Goal: Transaction & Acquisition: Purchase product/service

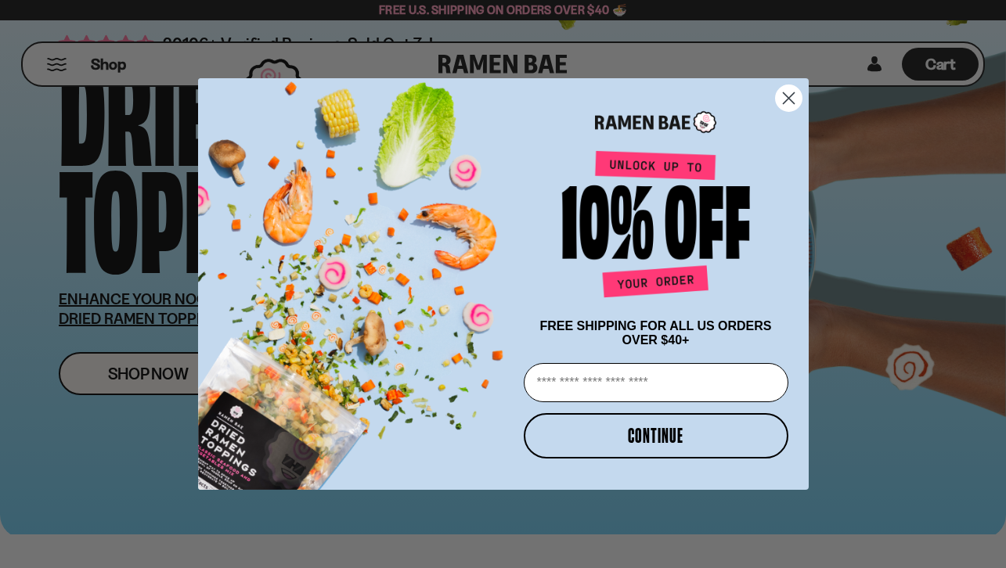
scroll to position [110, 0]
click at [785, 85] on circle "Close dialog" at bounding box center [788, 98] width 26 height 26
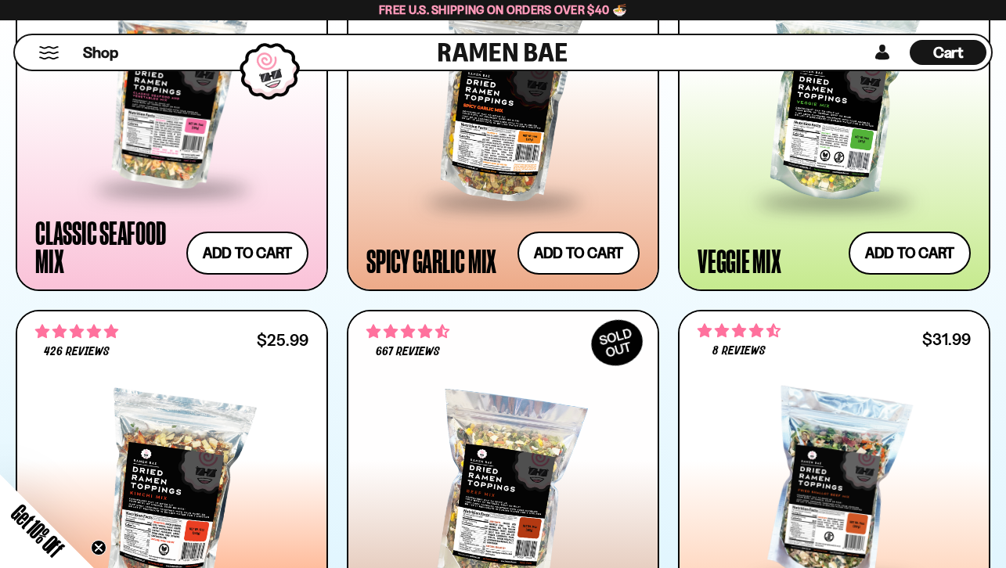
scroll to position [939, 0]
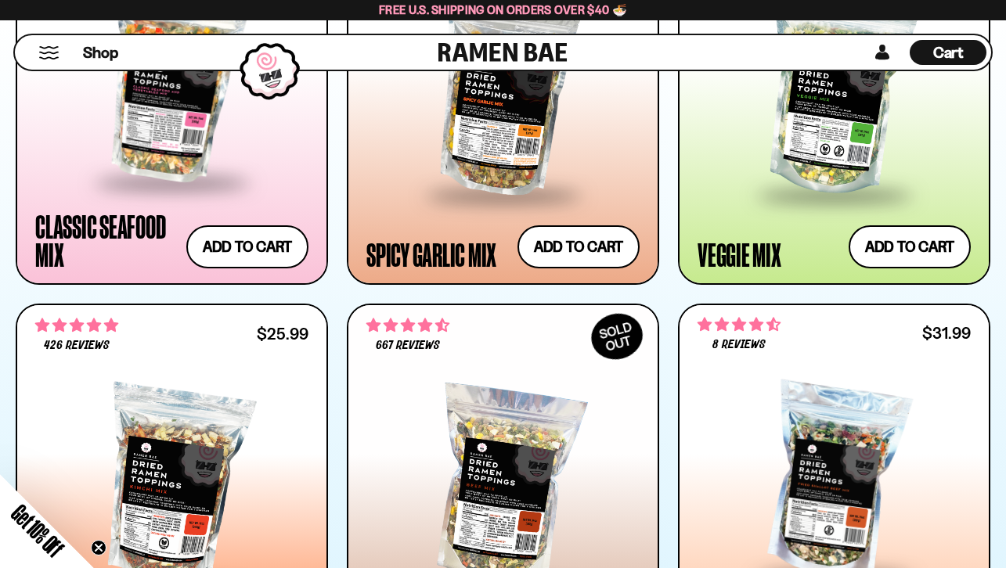
click at [45, 55] on button "Mobile Menu Trigger" at bounding box center [48, 52] width 21 height 13
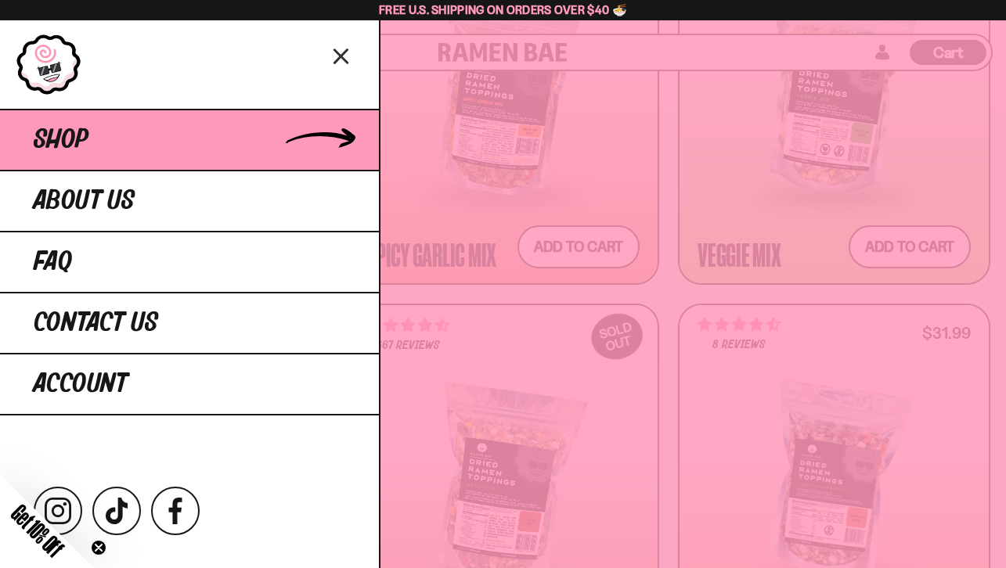
click at [274, 154] on link "Shop" at bounding box center [189, 139] width 379 height 61
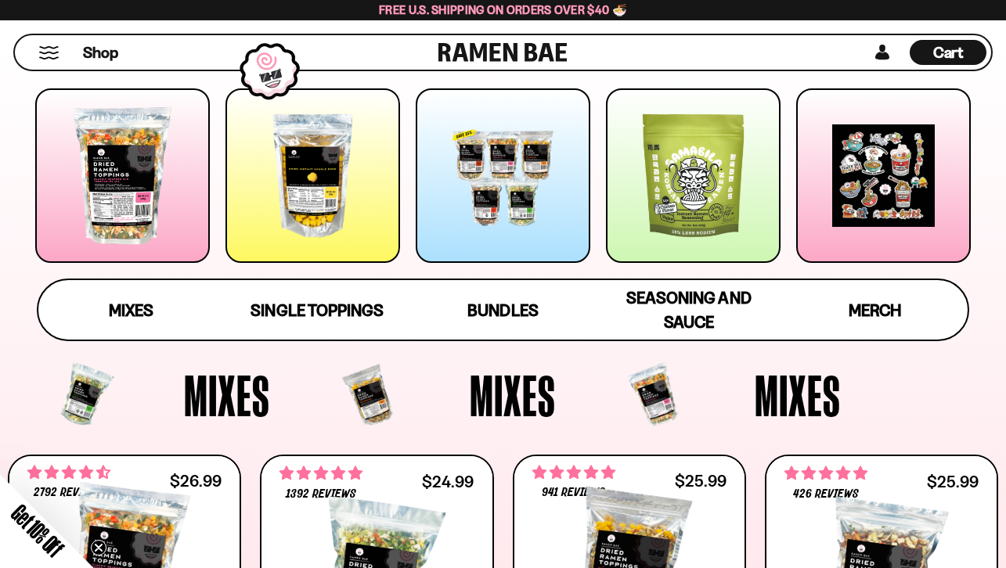
scroll to position [201, 0]
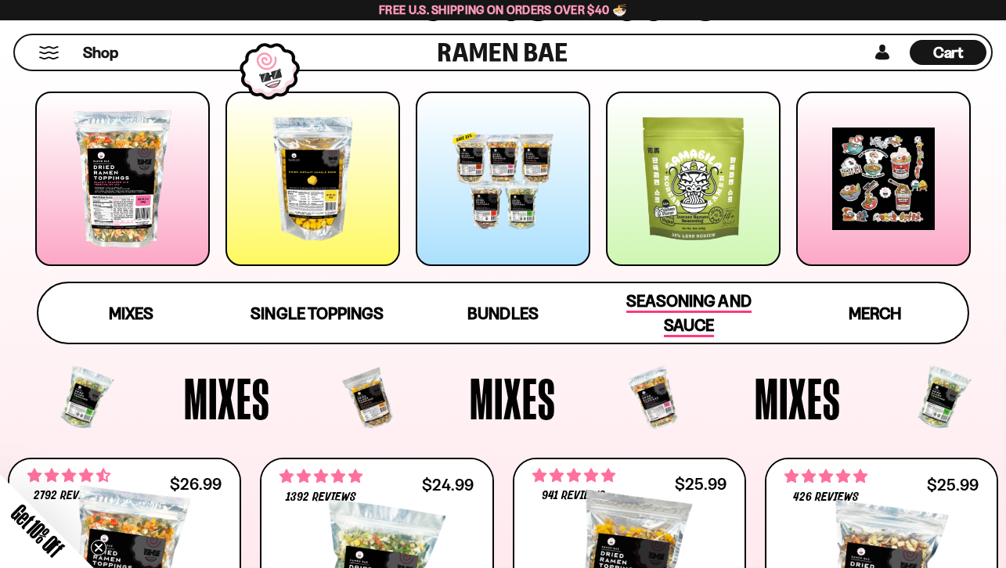
click at [707, 310] on span "Seasoning and Sauce" at bounding box center [688, 314] width 124 height 46
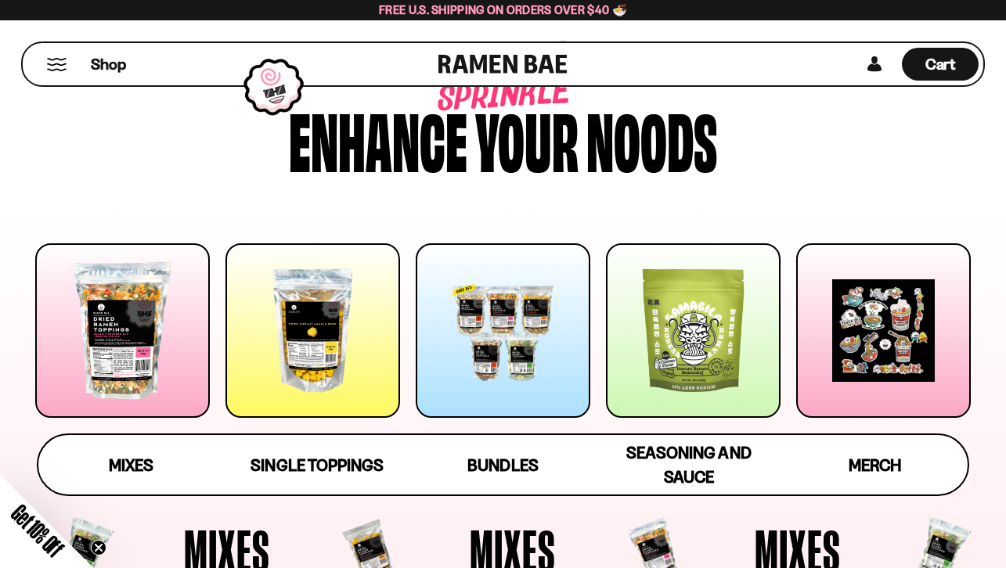
scroll to position [53, 0]
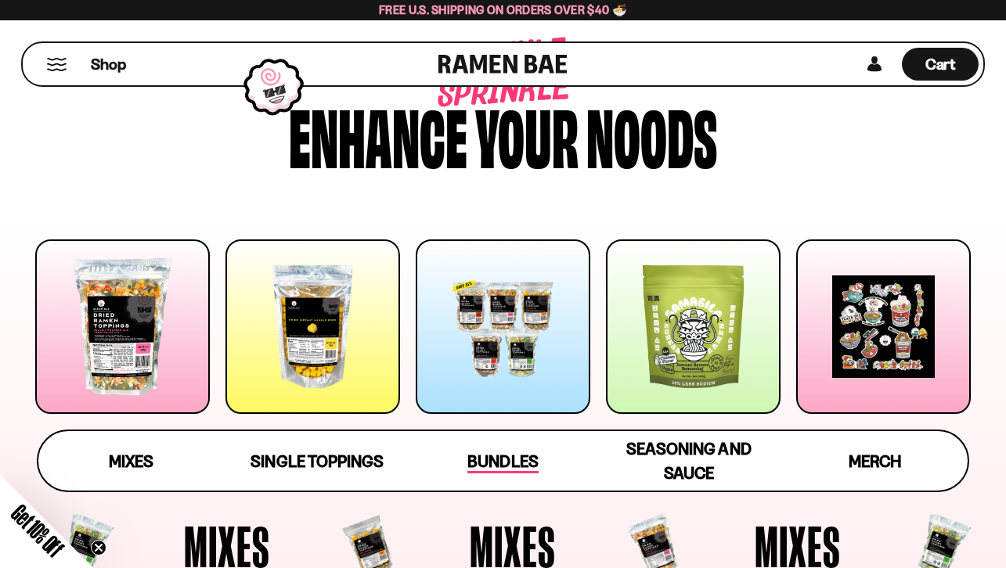
click at [494, 458] on span "Bundles" at bounding box center [502, 463] width 70 height 22
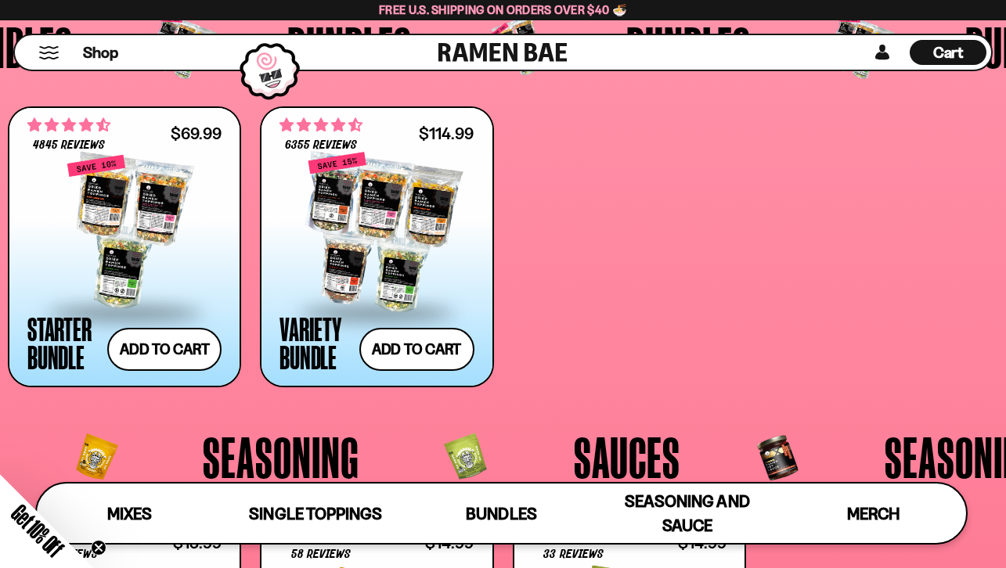
scroll to position [2854, 0]
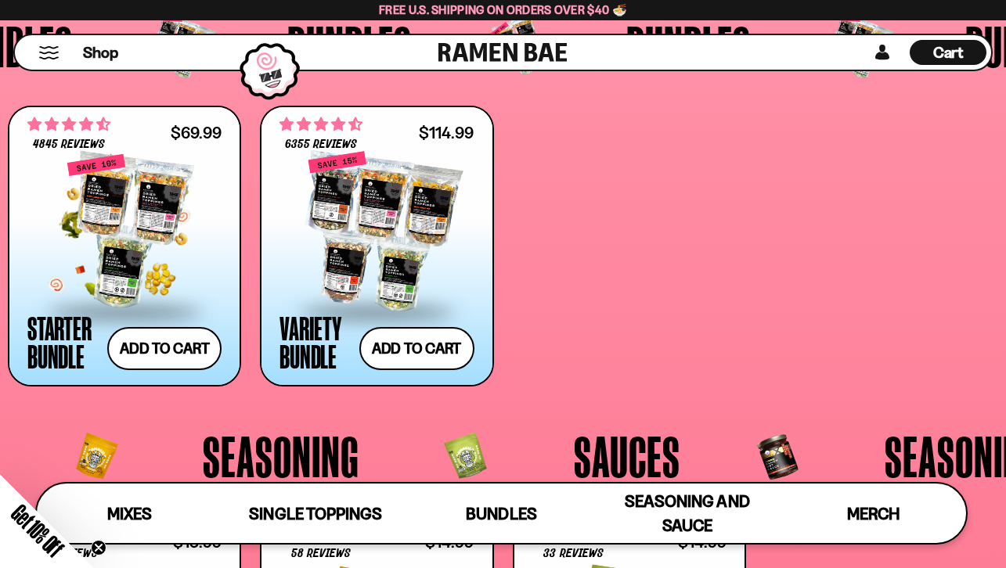
click at [122, 196] on div at bounding box center [124, 231] width 194 height 157
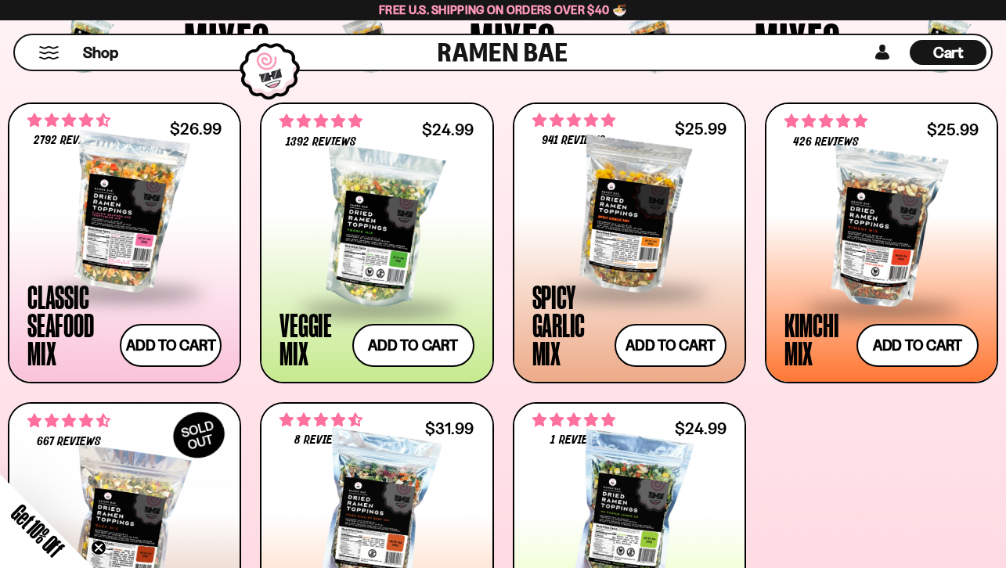
scroll to position [538, 0]
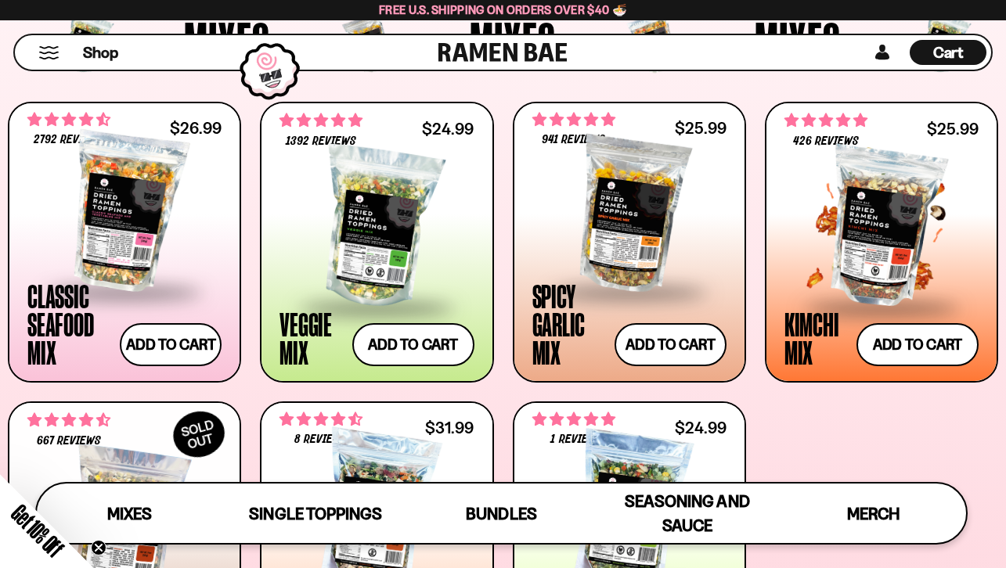
click at [876, 267] on div at bounding box center [882, 228] width 194 height 157
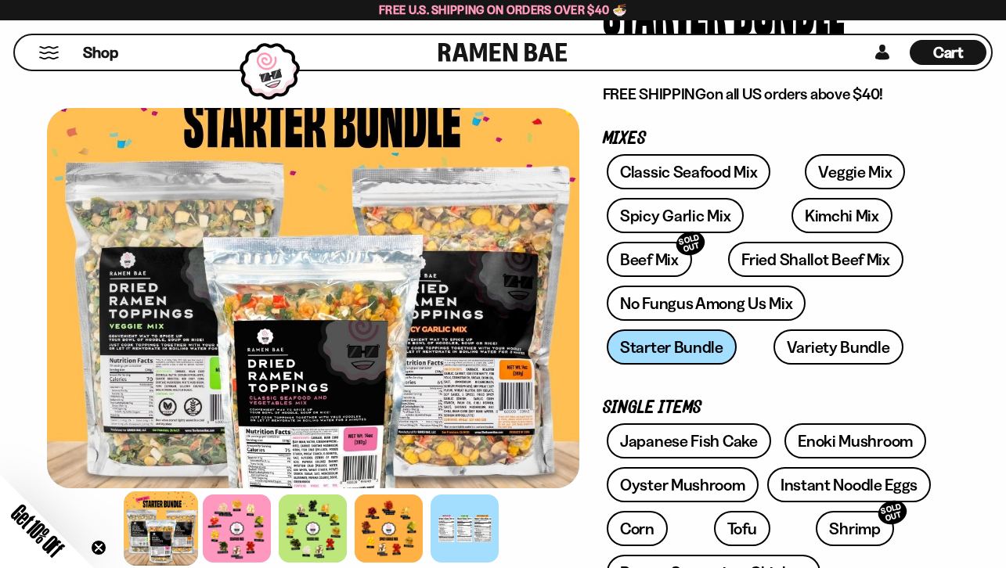
scroll to position [217, 0]
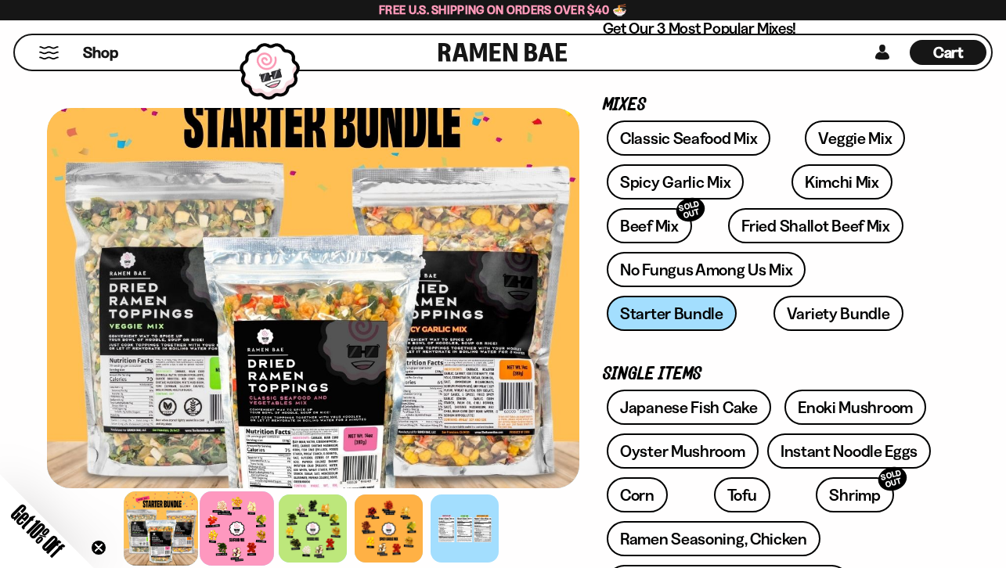
click at [254, 530] on div at bounding box center [237, 529] width 74 height 74
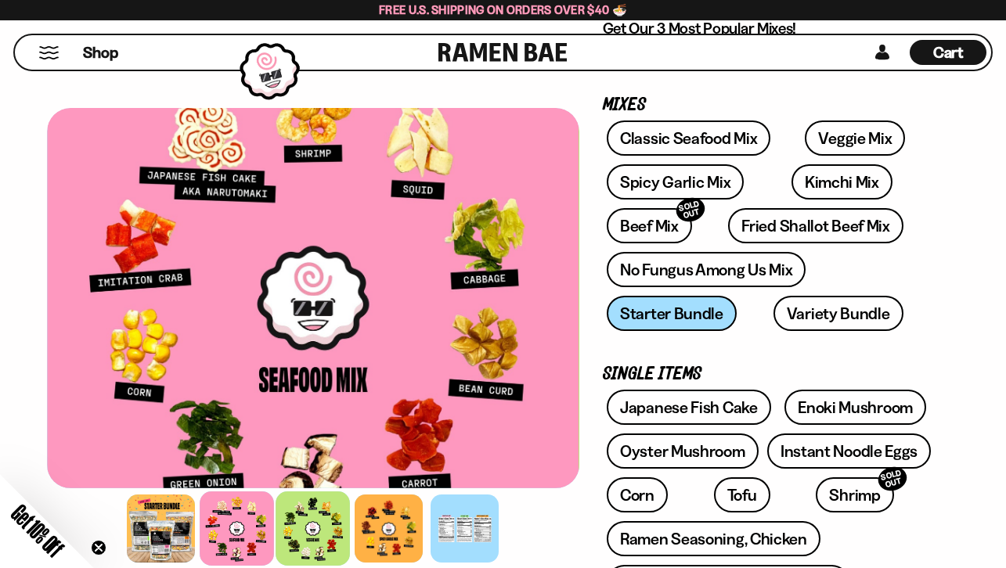
click at [303, 529] on div at bounding box center [313, 529] width 74 height 74
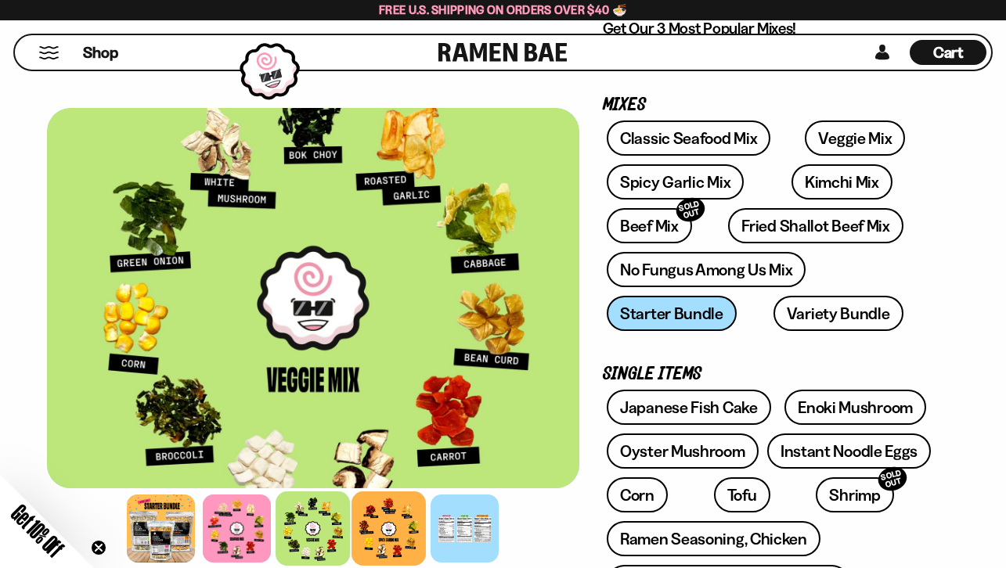
click at [400, 518] on div at bounding box center [389, 529] width 74 height 74
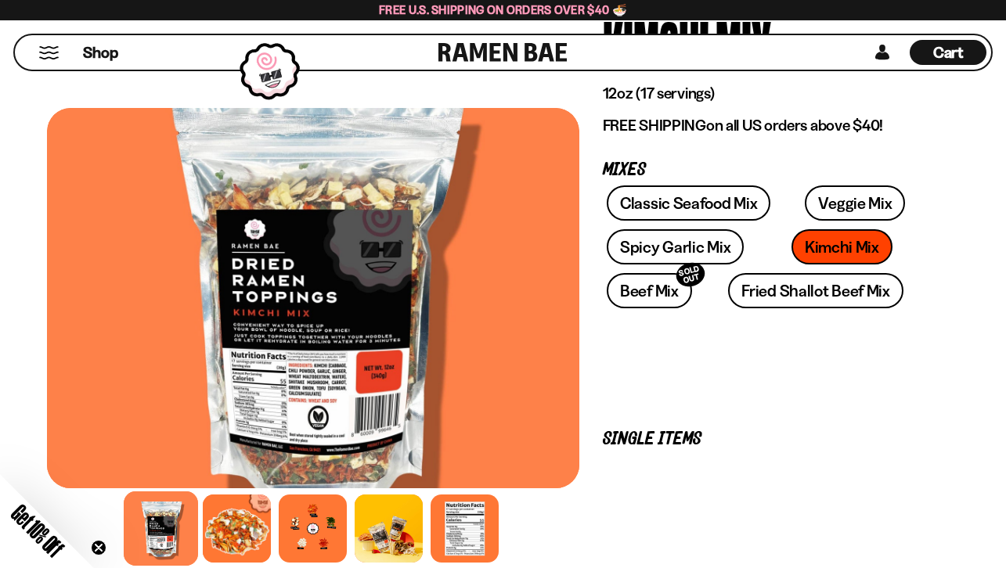
scroll to position [154, 0]
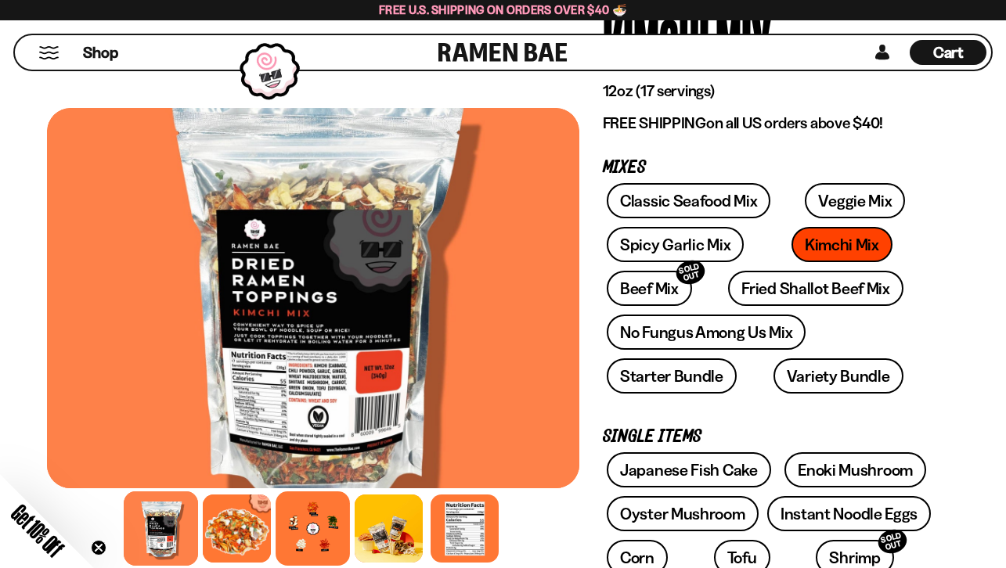
click at [317, 530] on div at bounding box center [313, 529] width 74 height 74
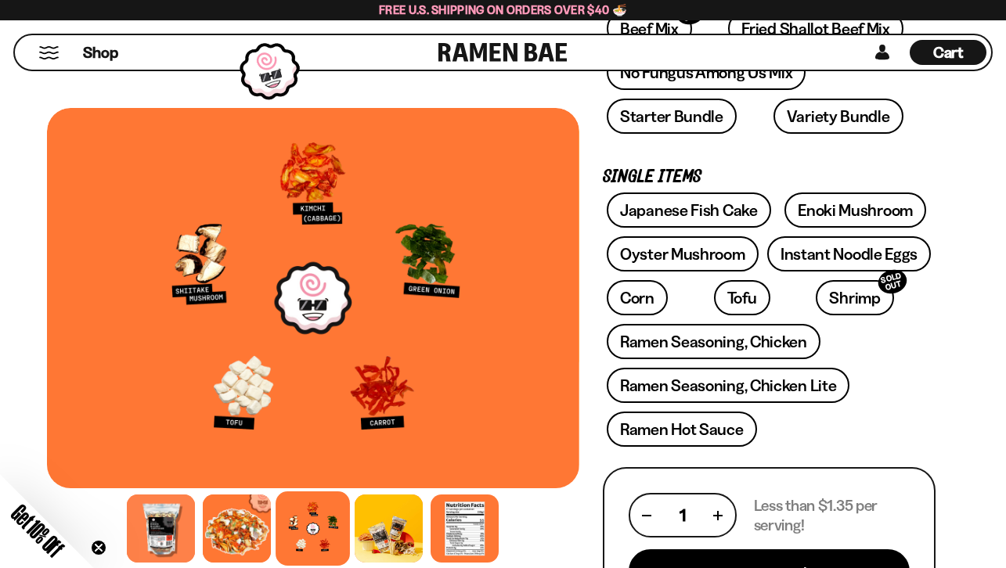
scroll to position [417, 0]
